Goal: Find specific page/section: Find specific page/section

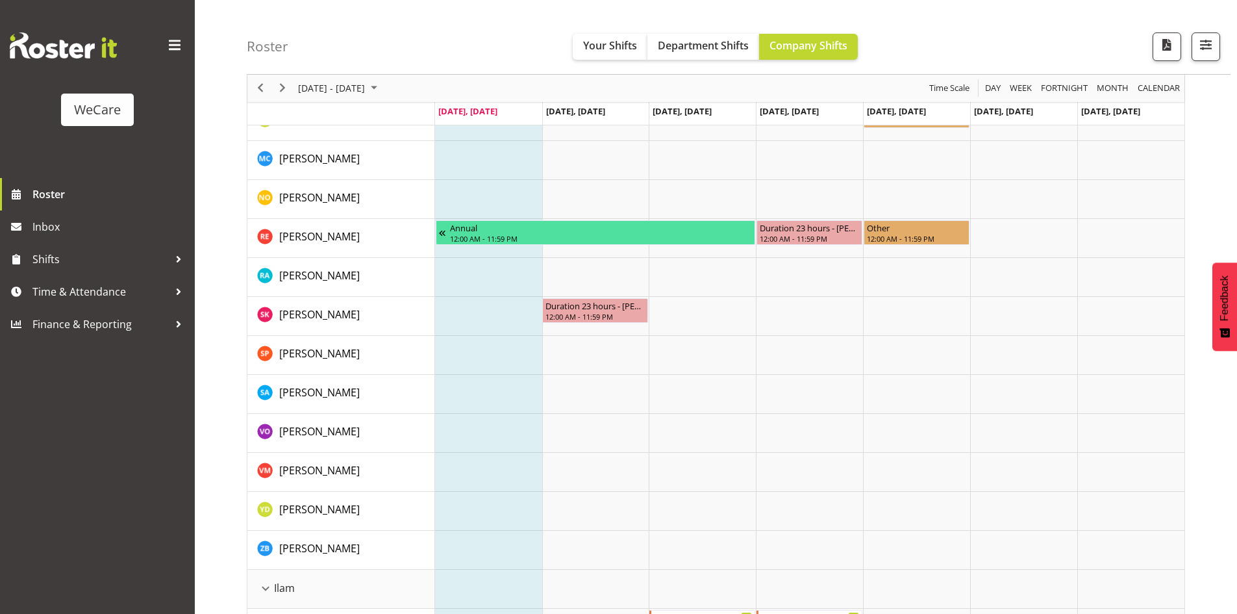
scroll to position [974, 0]
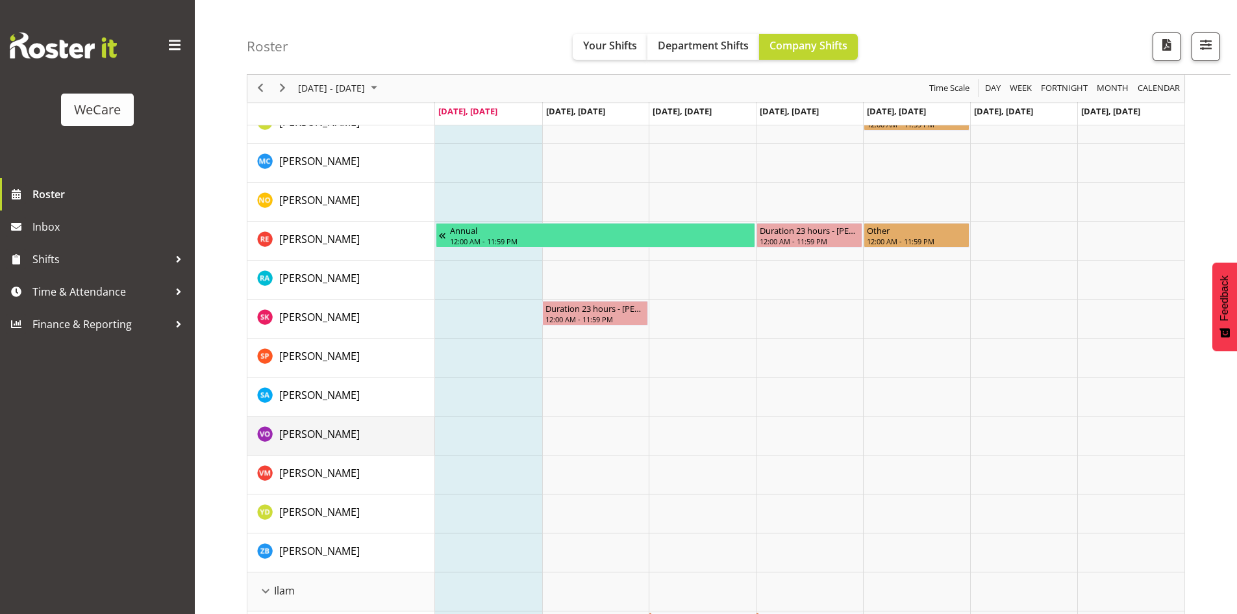
click at [381, 430] on div "[PERSON_NAME]" at bounding box center [345, 435] width 177 height 19
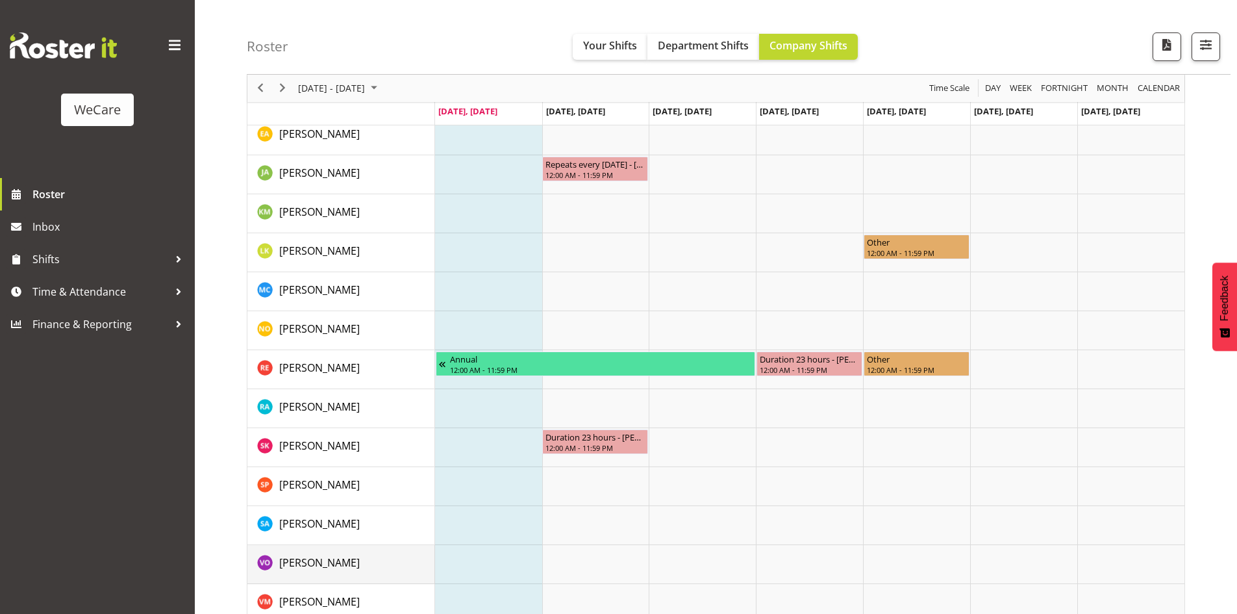
scroll to position [844, 0]
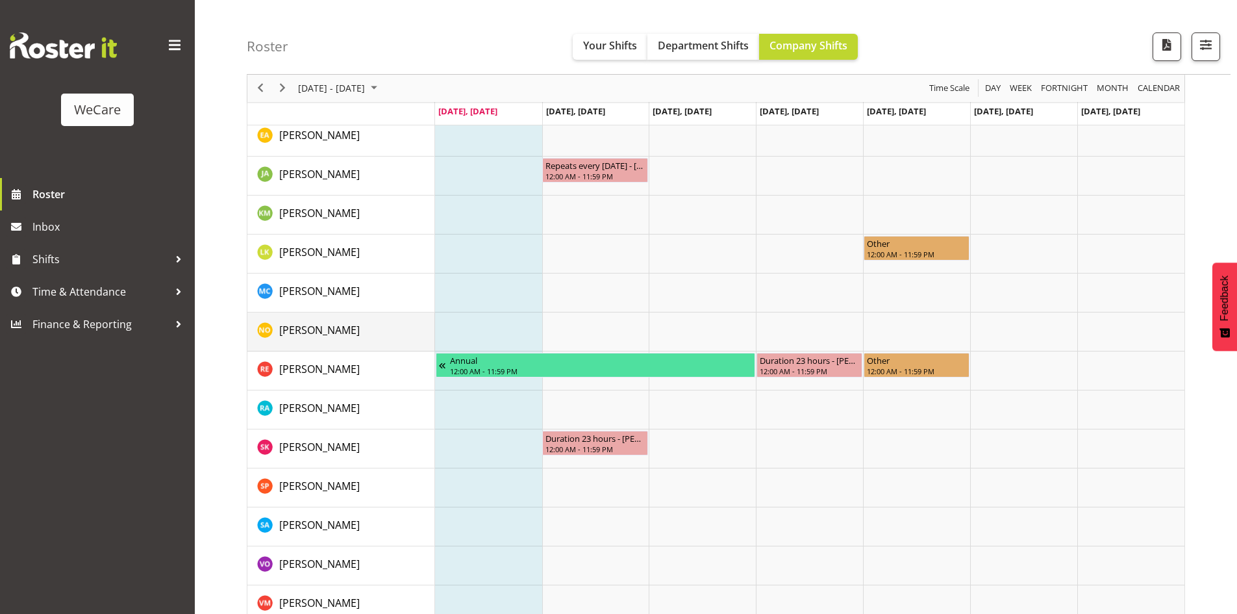
click at [383, 328] on div "[PERSON_NAME]" at bounding box center [345, 331] width 177 height 19
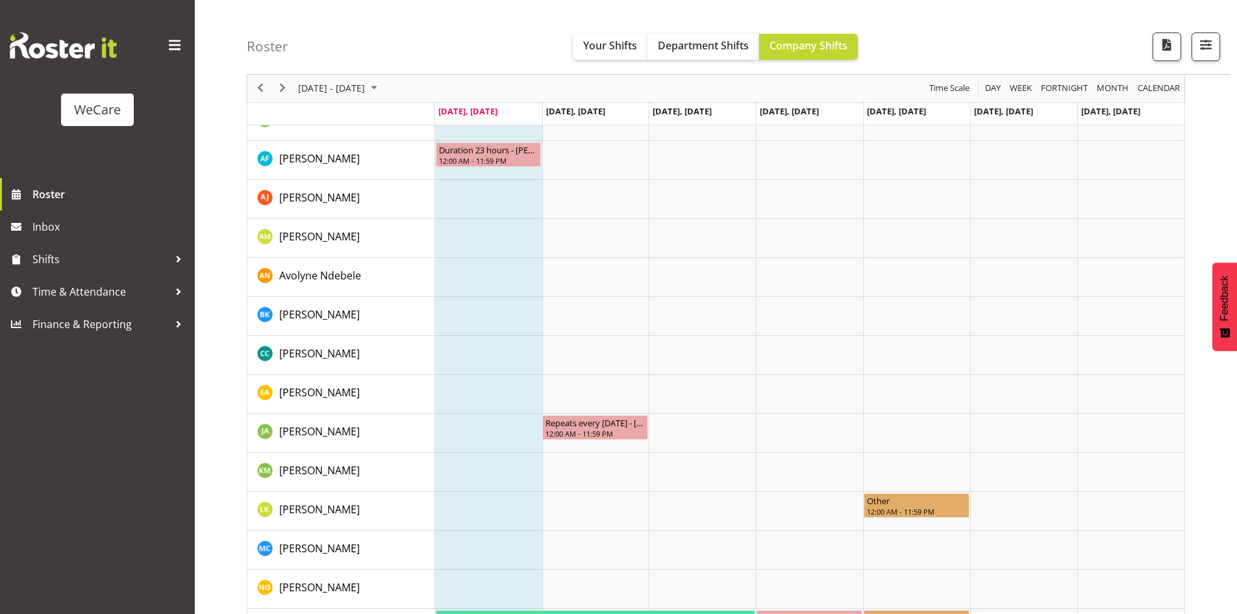
scroll to position [584, 0]
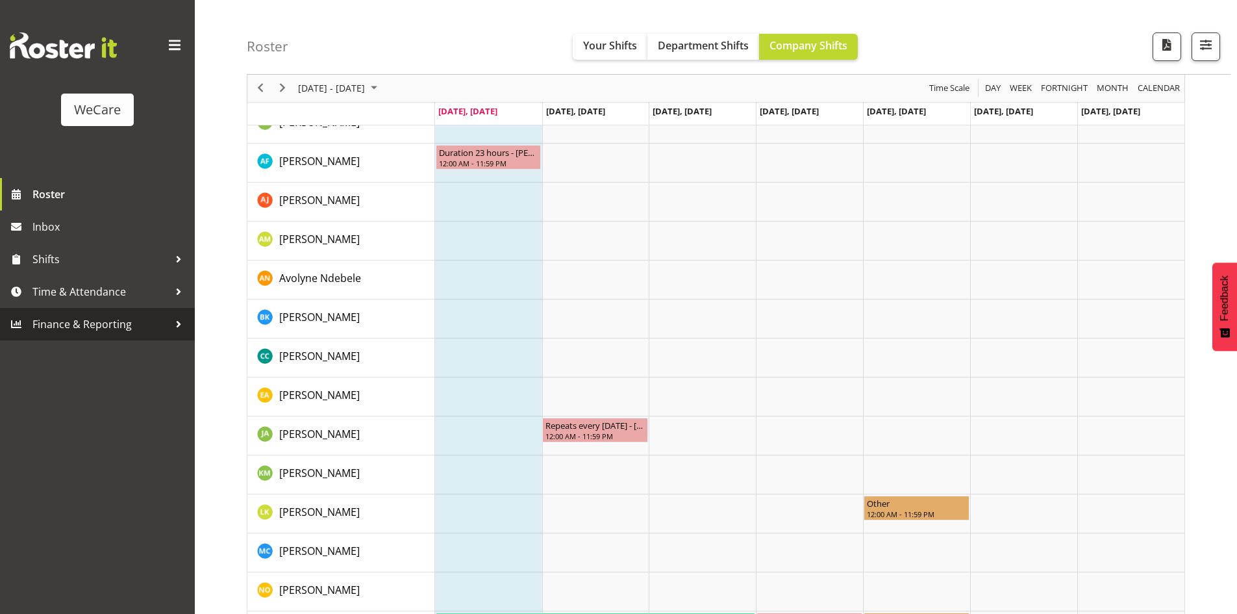
click at [77, 334] on link "Finance & Reporting" at bounding box center [97, 324] width 195 height 32
click at [51, 399] on div "WeCare Roster Inbox Shifts Time & Attendance Finance & Reporting" at bounding box center [97, 307] width 195 height 614
click at [47, 190] on span "Roster" at bounding box center [110, 193] width 156 height 19
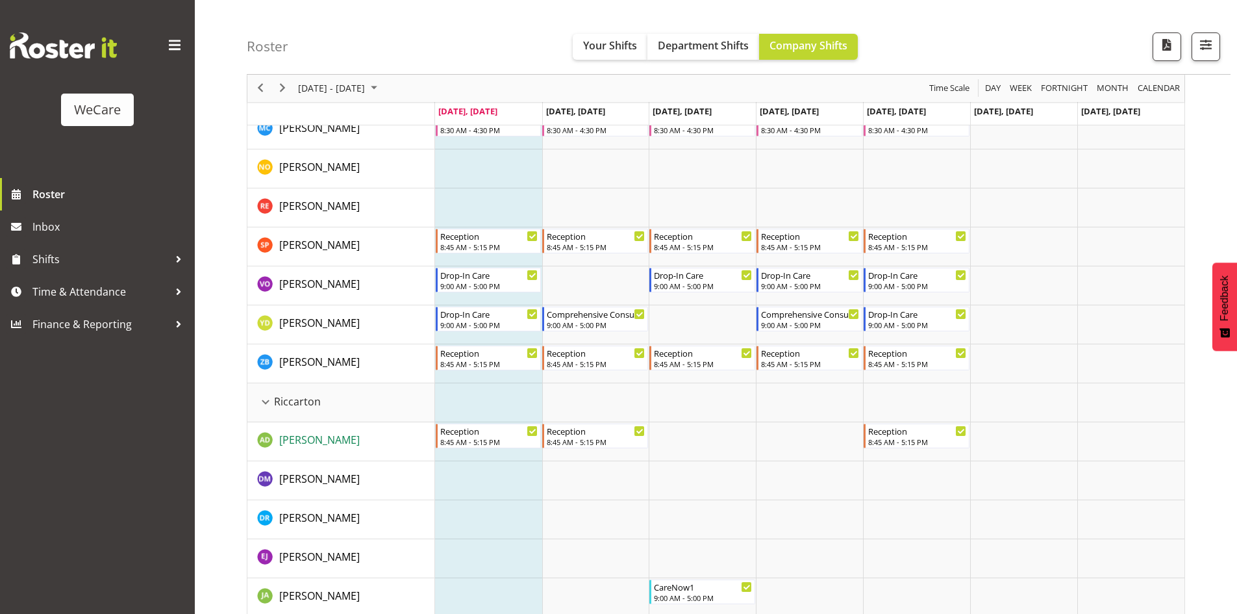
scroll to position [2604, 0]
